Goal: Task Accomplishment & Management: Use online tool/utility

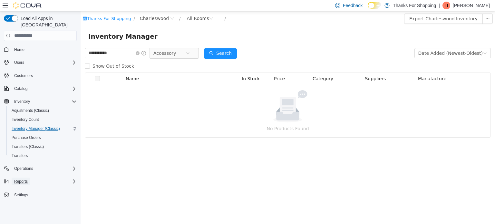
drag, startPoint x: 30, startPoint y: 172, endPoint x: 36, endPoint y: 121, distance: 51.3
click at [36, 121] on div "Home Users Customers Catalog Inventory Adjustments (Classic) Inventory Count In…" at bounding box center [40, 122] width 73 height 157
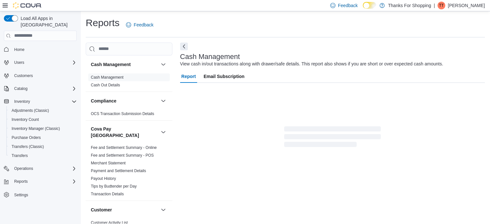
scroll to position [4, 0]
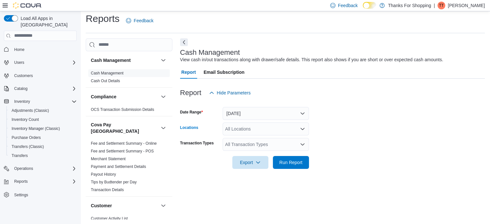
click at [303, 130] on icon "Open list of options" at bounding box center [302, 128] width 5 height 5
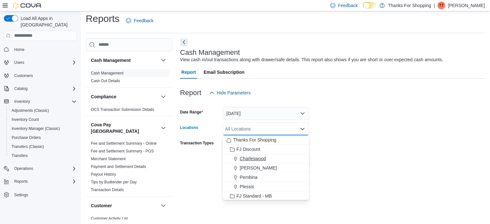
click at [260, 158] on span "Charleswood" at bounding box center [253, 158] width 26 height 6
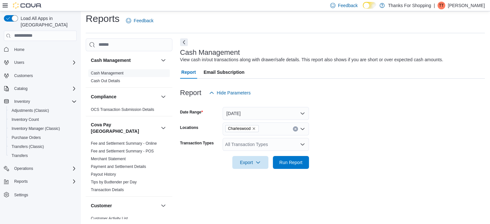
click at [333, 156] on form "Date Range Today Locations Charleswood Transaction Types All Transaction Types …" at bounding box center [332, 134] width 305 height 70
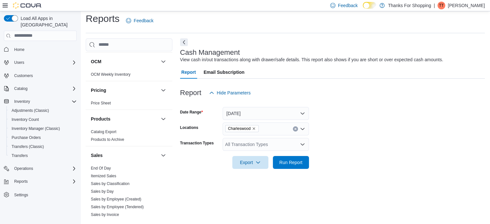
scroll to position [438, 0]
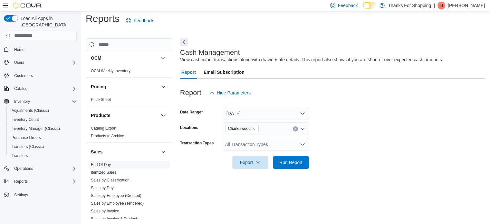
click at [104, 162] on link "End Of Day" at bounding box center [101, 164] width 20 height 5
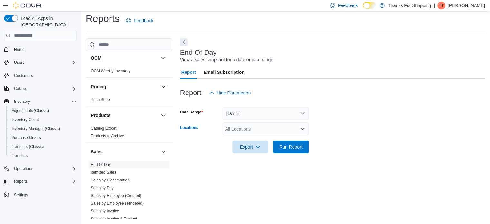
click at [303, 128] on icon "Open list of options" at bounding box center [302, 128] width 5 height 5
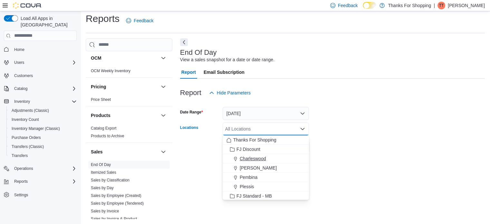
click at [255, 159] on span "Charleswood" at bounding box center [253, 158] width 26 height 6
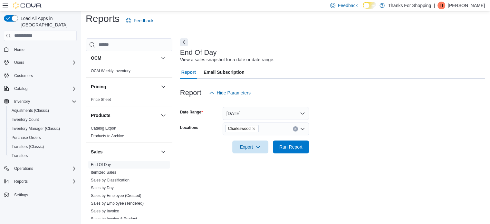
click at [329, 127] on form "Date Range Today Locations Charleswood Export Run Report" at bounding box center [332, 126] width 305 height 54
click at [288, 149] on span "Run Report" at bounding box center [290, 146] width 23 height 6
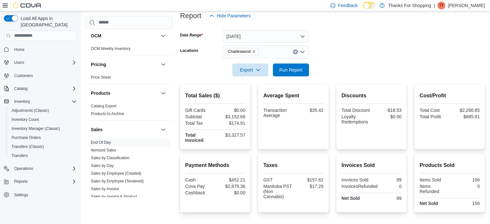
scroll to position [81, 0]
click at [258, 68] on icon "button" at bounding box center [258, 69] width 5 height 5
click at [246, 99] on span "Export to Pdf" at bounding box center [251, 95] width 29 height 5
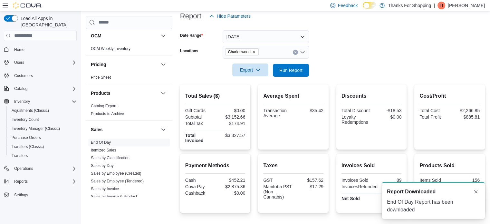
scroll to position [0, 0]
